Goal: Task Accomplishment & Management: Manage account settings

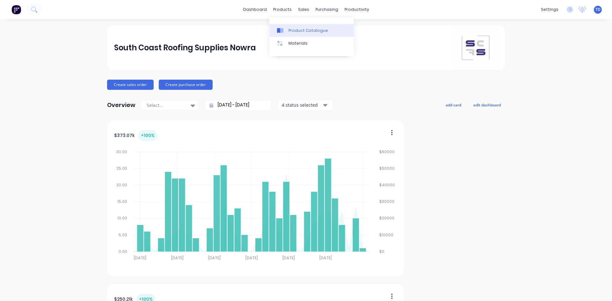
click at [293, 27] on link "Product Catalogue" at bounding box center [311, 30] width 84 height 13
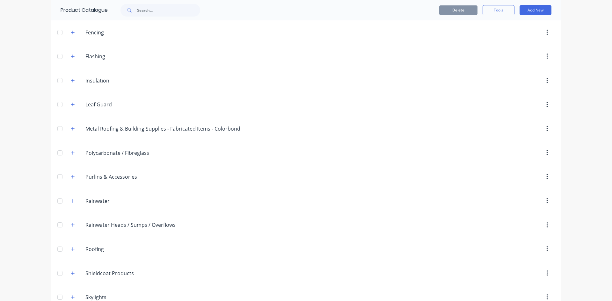
scroll to position [159, 0]
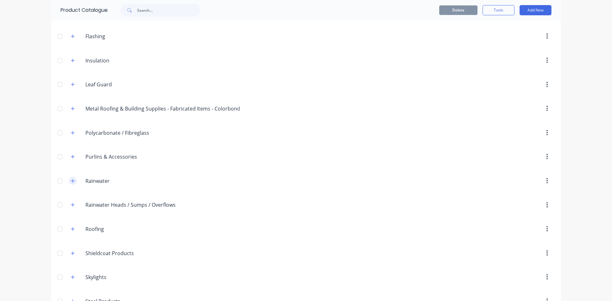
click at [72, 183] on button "button" at bounding box center [73, 181] width 8 height 8
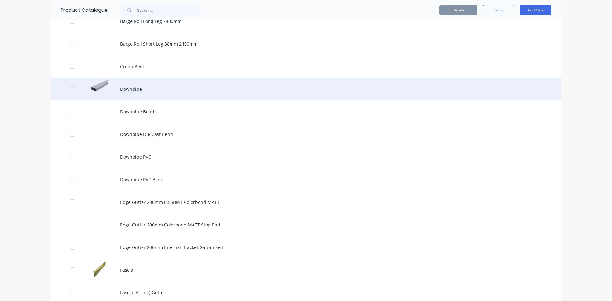
scroll to position [861, 0]
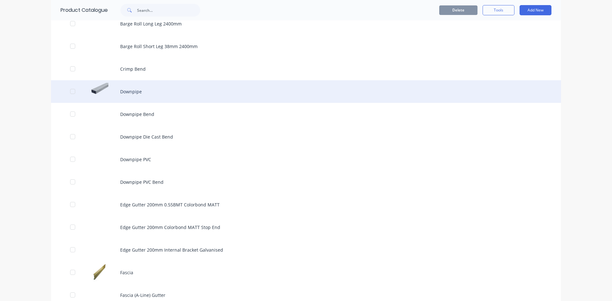
click at [119, 90] on div "Downpipe" at bounding box center [306, 91] width 510 height 23
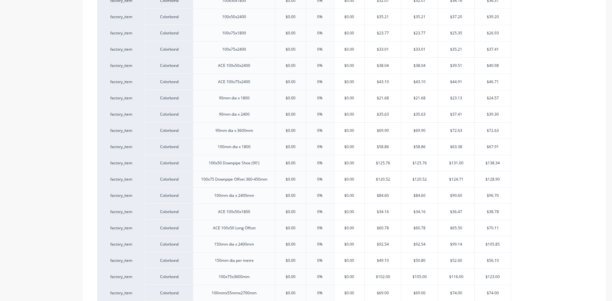
scroll to position [275, 0]
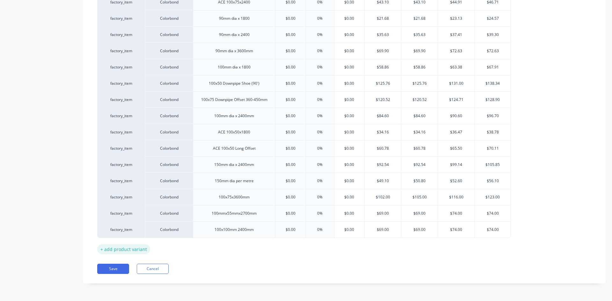
click at [133, 249] on div "+ add product variant" at bounding box center [123, 250] width 53 height 10
type textarea "x"
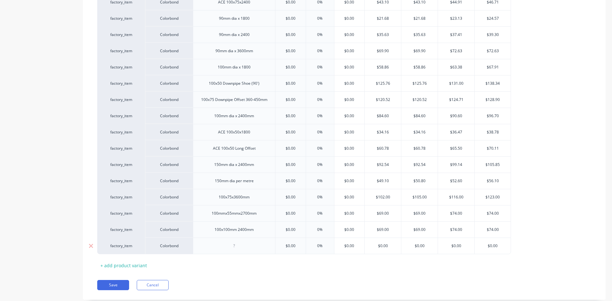
click at [238, 245] on div at bounding box center [234, 246] width 32 height 8
click at [265, 261] on div "Xero Item # Material Length Cost Markup Price Gold Plus Gold Silver Bronze fact…" at bounding box center [344, 84] width 494 height 372
type textarea "x"
type input "$0.00"
click at [296, 247] on input "$0.00" at bounding box center [290, 246] width 32 height 6
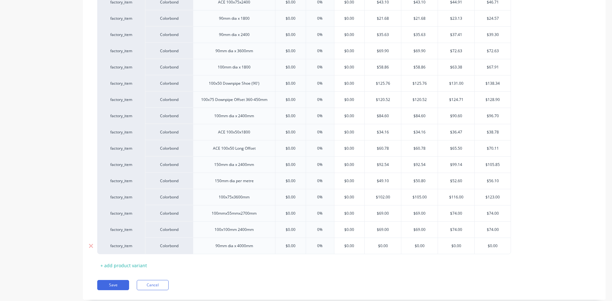
type textarea "x"
type input "3"
type textarea "x"
type input "32."
type textarea "x"
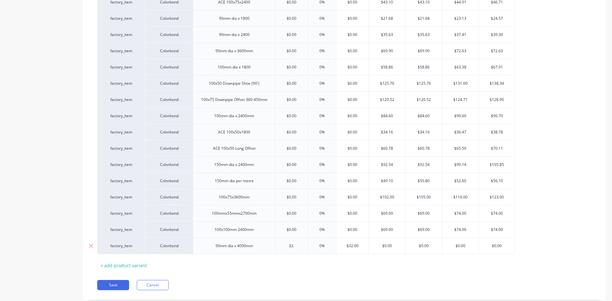
type input "32.1"
type textarea "x"
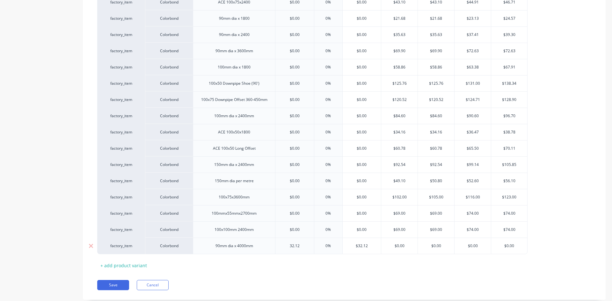
type input "32.12"
type input "0%"
type input "$32.12"
type textarea "x"
type input "4"
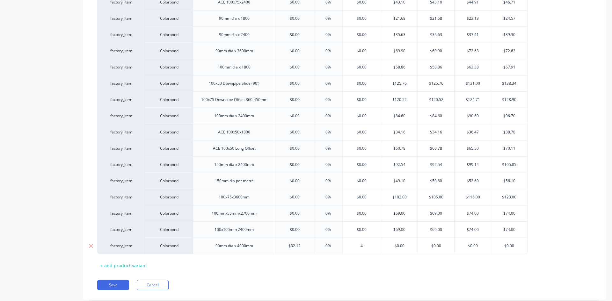
type textarea "x"
type input "48."
type textarea "x"
type input "48.20"
type input "$0.00"
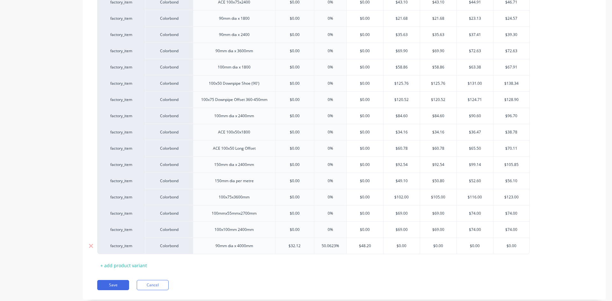
type input "$0.00"
type textarea "x"
type input "1"
type textarea "x"
type input "16"
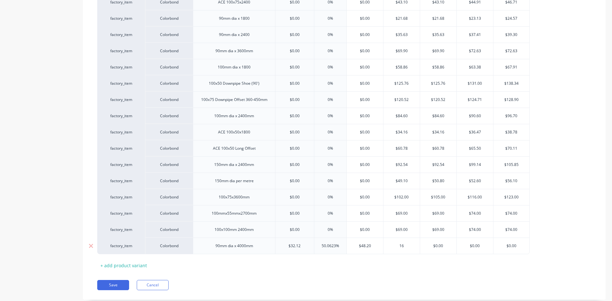
type textarea "x"
type input "16."
type textarea "x"
type input "16.6"
type textarea "x"
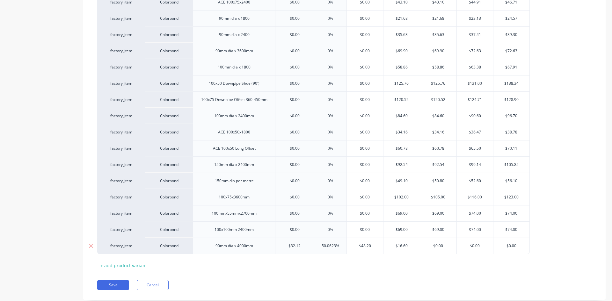
type input "$16.60"
type textarea "x"
type input "4"
type textarea "x"
type input "48"
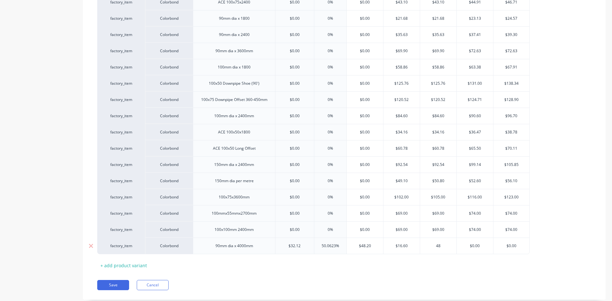
type textarea "x"
type input "48."
type textarea "x"
type input "48.2"
type textarea "x"
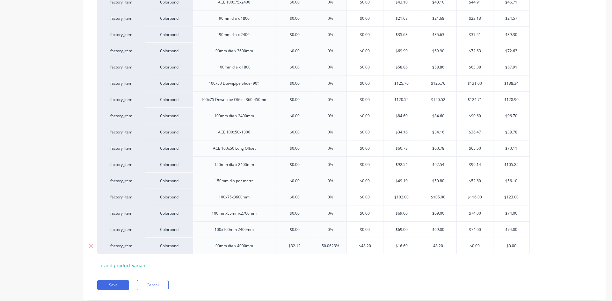
type input "48.20"
type input "$0.00"
type input "$48.20"
type textarea "x"
type input "5"
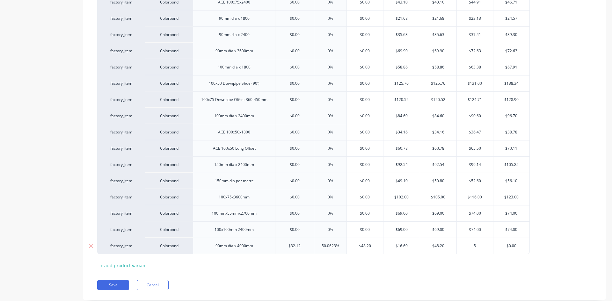
type textarea "x"
type input "50"
type input "$0.00"
type input "$50.00"
type textarea "x"
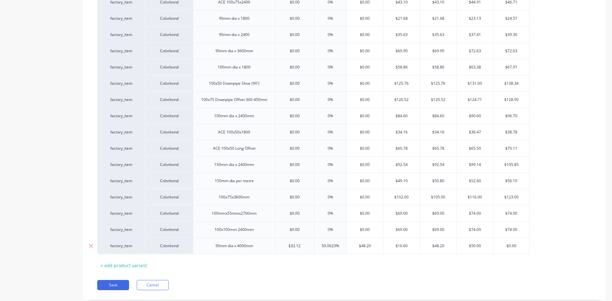
type input "5"
type textarea "x"
type input "51"
type textarea "x"
type input "51."
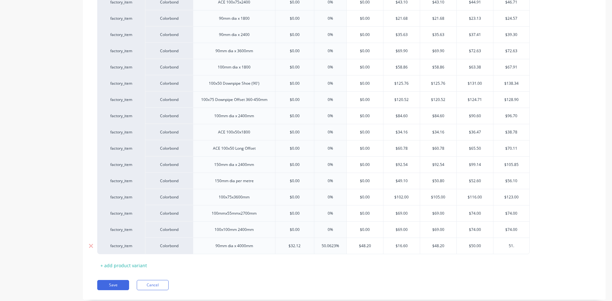
type textarea "x"
type input "51.4"
type textarea "x"
type input "51.40"
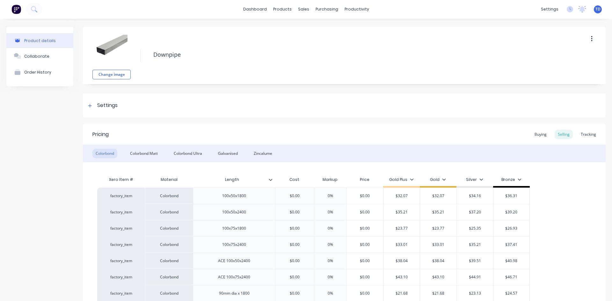
scroll to position [0, 0]
click at [538, 139] on div "Buying" at bounding box center [540, 135] width 18 height 10
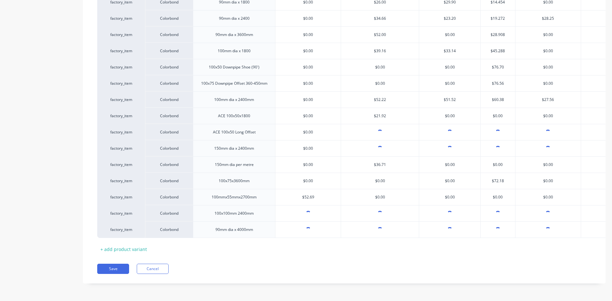
scroll to position [295, 0]
type input "[object Object]"
click at [497, 227] on input "[object Object]" at bounding box center [498, 230] width 34 height 6
type textarea "x"
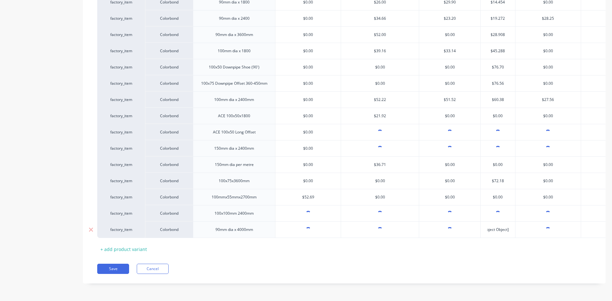
type input "[object Object"
type textarea "x"
type input "[object Ob"
type textarea "x"
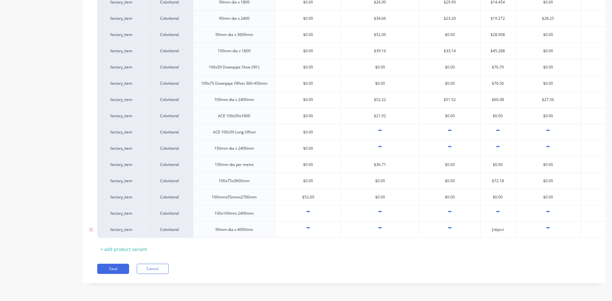
type input "[object"
type textarea "x"
type input "[obj"
type textarea "x"
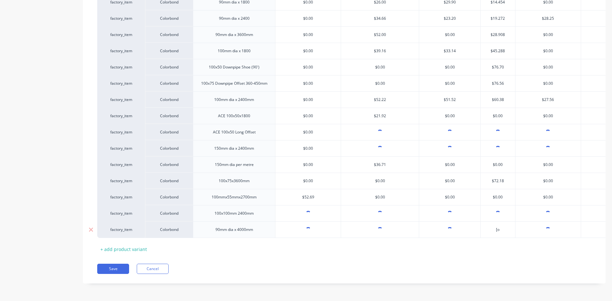
type input "["
type textarea "x"
type input "$"
type textarea "x"
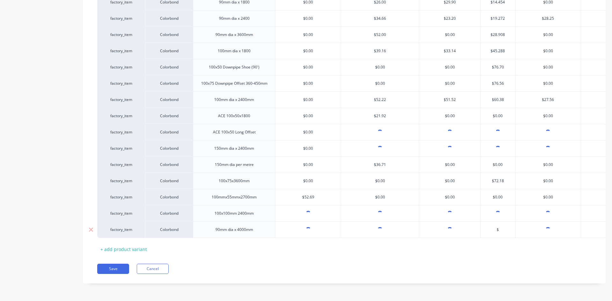
type input "$3"
type textarea "x"
type input "$32"
type textarea "x"
type input "$32."
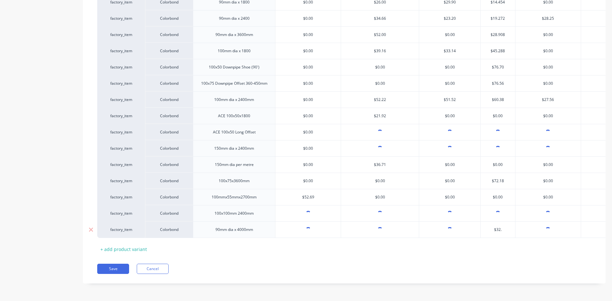
type textarea "x"
type input "$32.1"
type textarea "x"
type input "$32.12"
click at [502, 237] on div "Xero Item # Material Length ABC Seamless Contracting Ace Gutters Pty Ltd - SOU1…" at bounding box center [344, 69] width 494 height 371
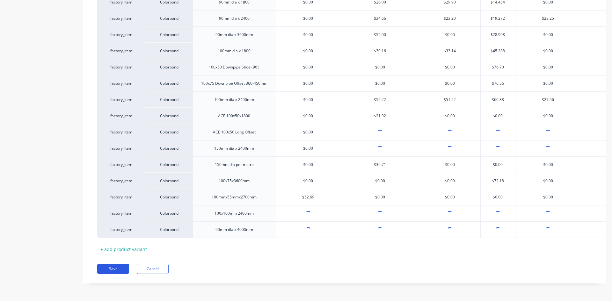
click at [111, 266] on button "Save" at bounding box center [113, 269] width 32 height 10
type textarea "x"
